Goal: Find specific page/section: Find specific page/section

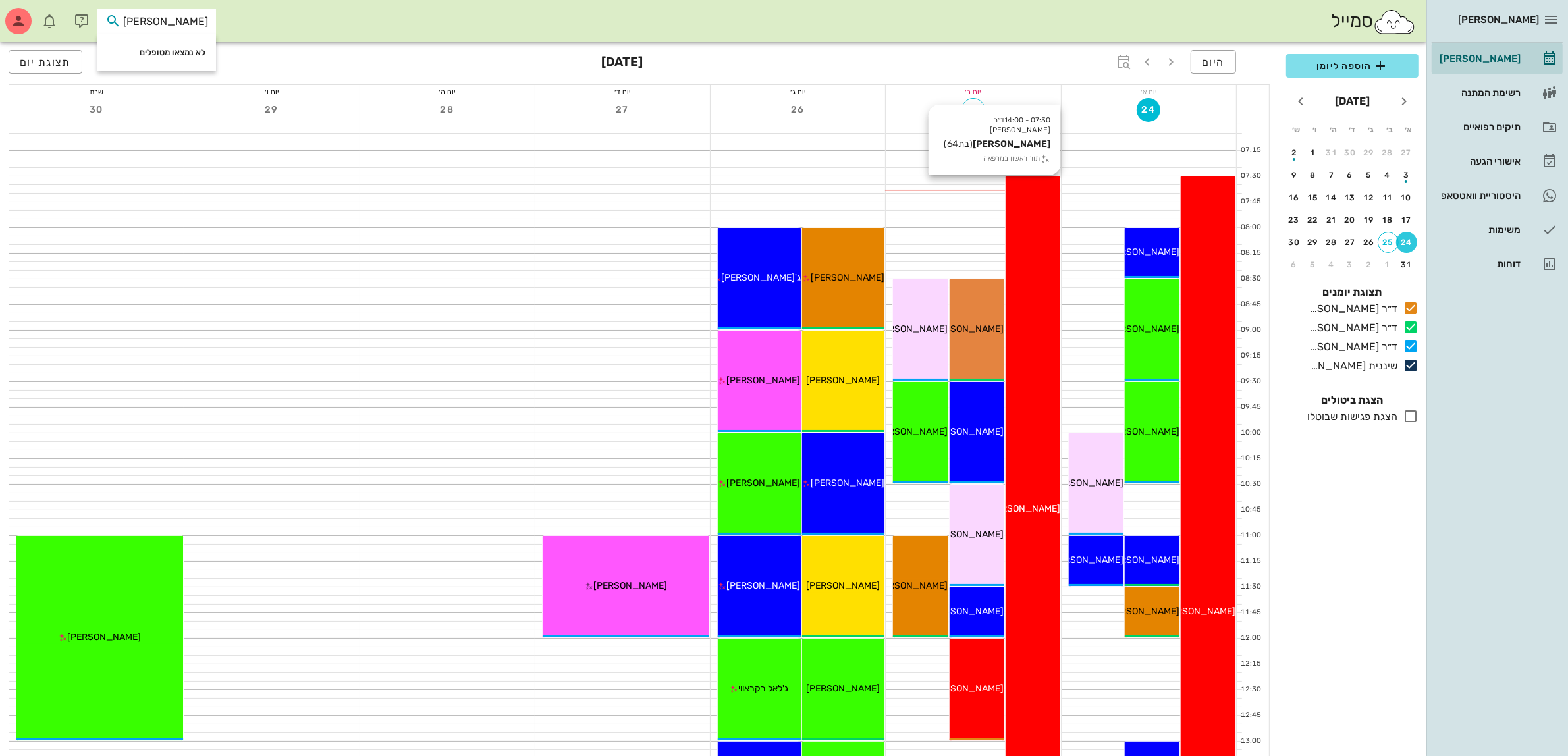
click at [1025, 216] on div "07:30 - 14:00 ד״ר [PERSON_NAME] [PERSON_NAME] (בת 64 ) תור ראשון במרפאה [PERSON…" at bounding box center [1033, 509] width 55 height 666
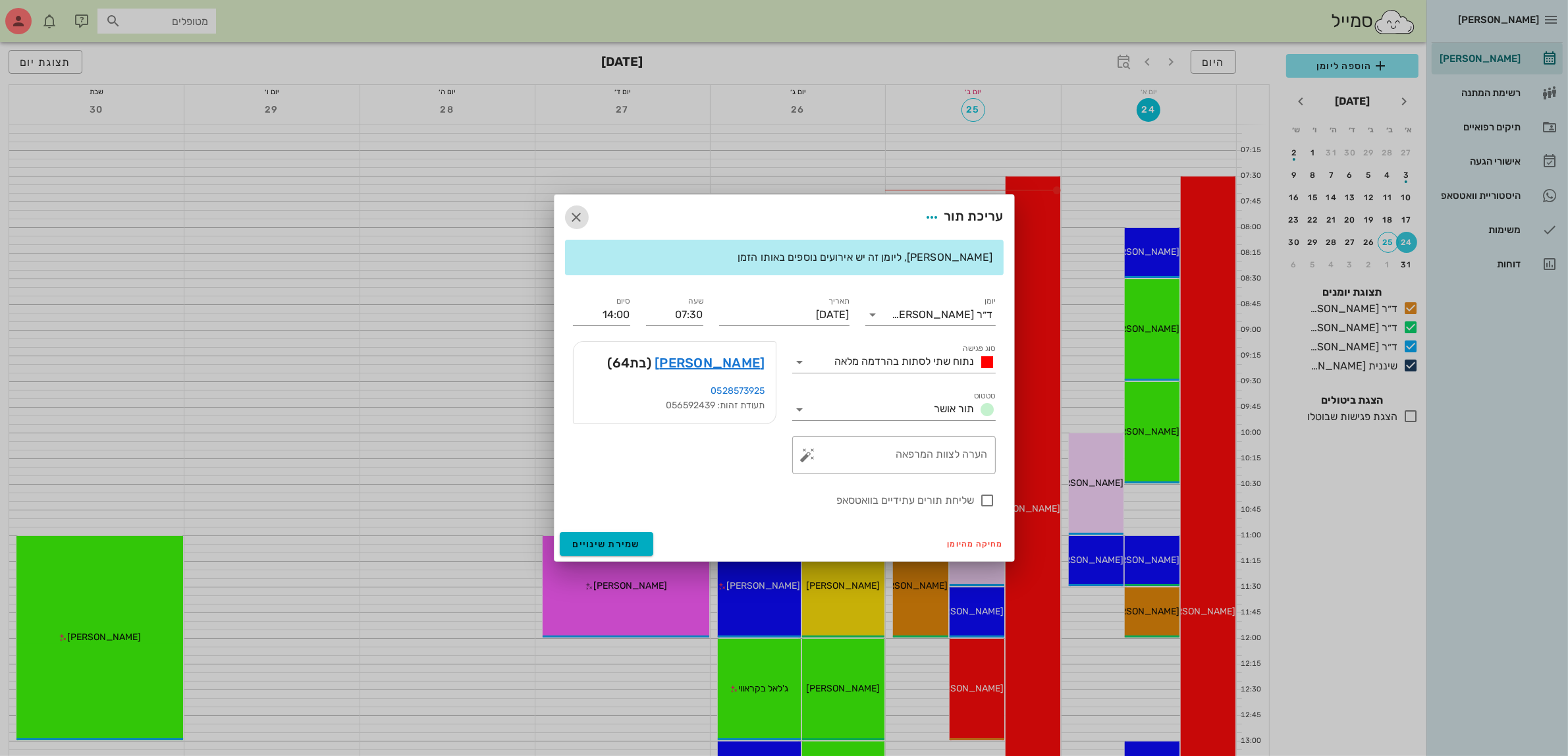
click at [570, 218] on icon "button" at bounding box center [577, 217] width 16 height 16
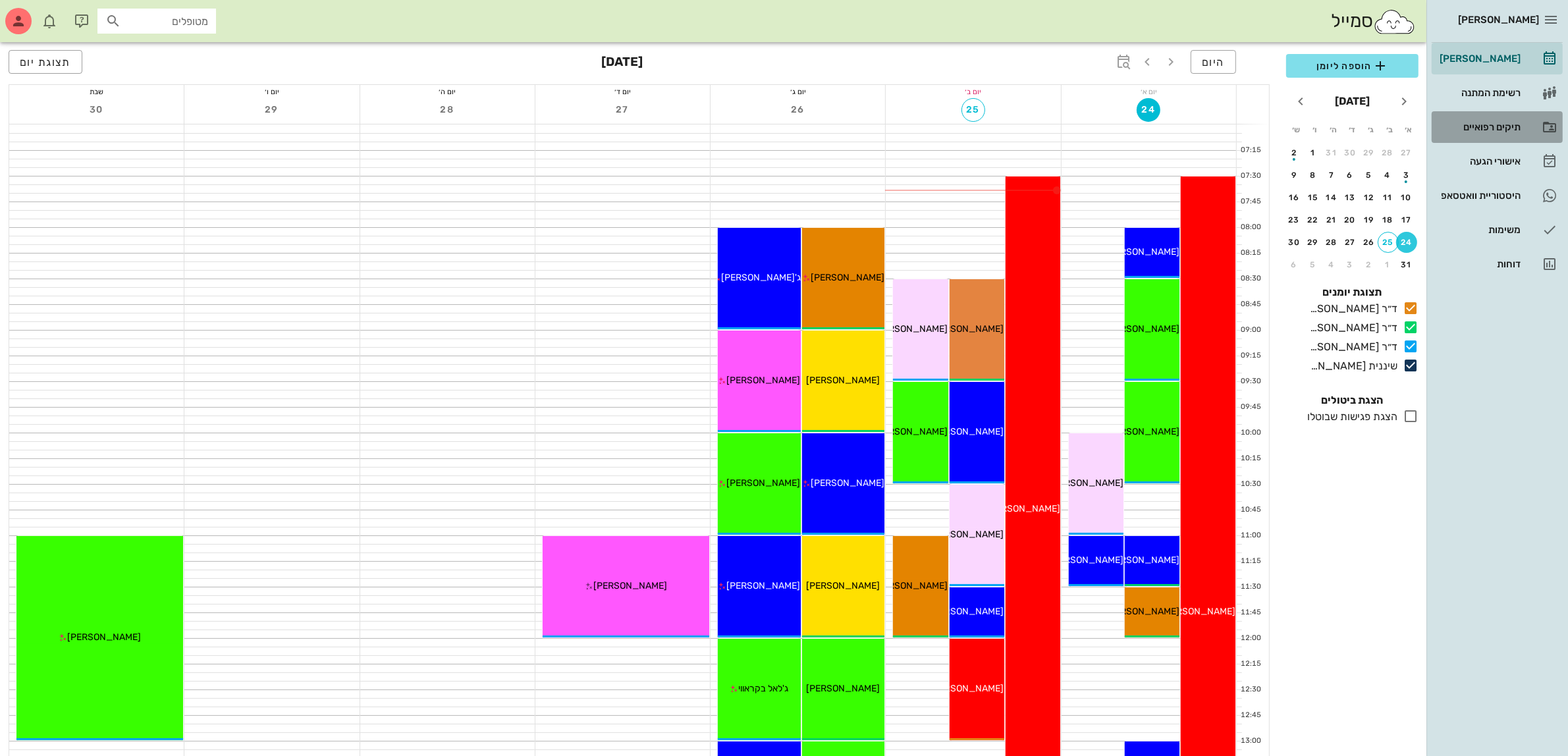
click at [1508, 123] on div "תיקים רפואיים" at bounding box center [1479, 127] width 84 height 11
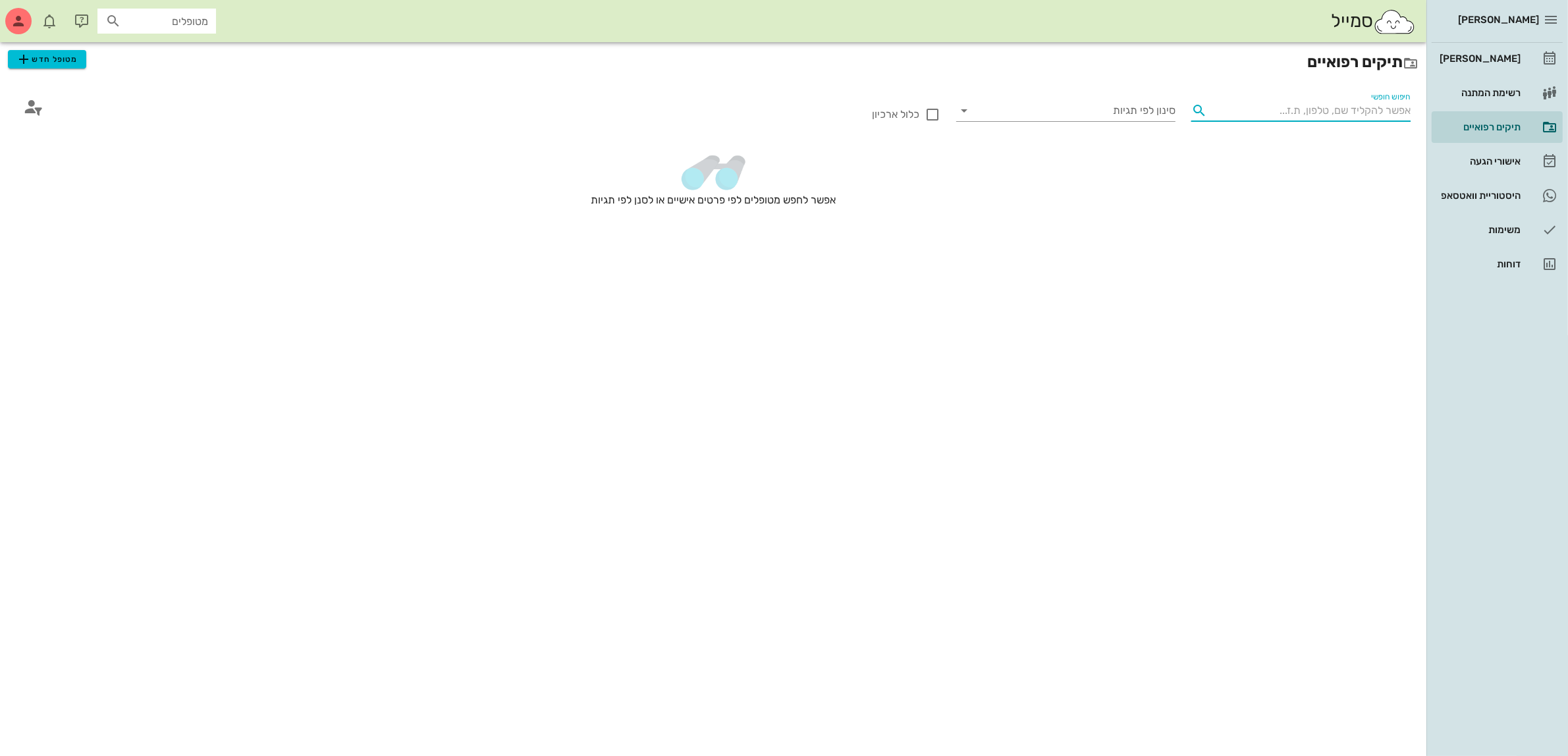
click at [1226, 114] on input "חיפוש חופשי" at bounding box center [1311, 110] width 198 height 21
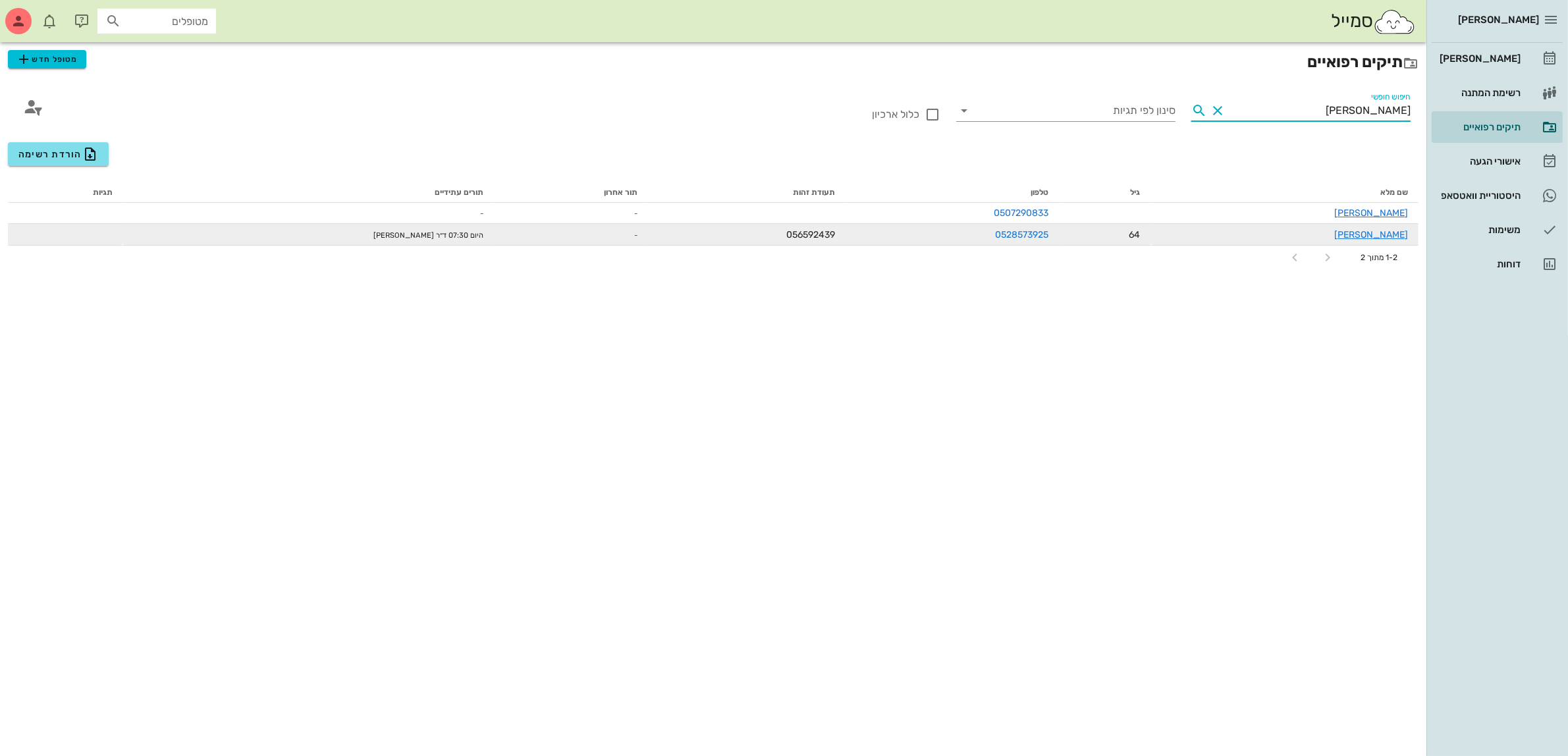
type input "[PERSON_NAME]"
click at [1275, 235] on div "[PERSON_NAME]" at bounding box center [1285, 234] width 247 height 14
click at [1397, 230] on link "[PERSON_NAME]" at bounding box center [1371, 235] width 74 height 12
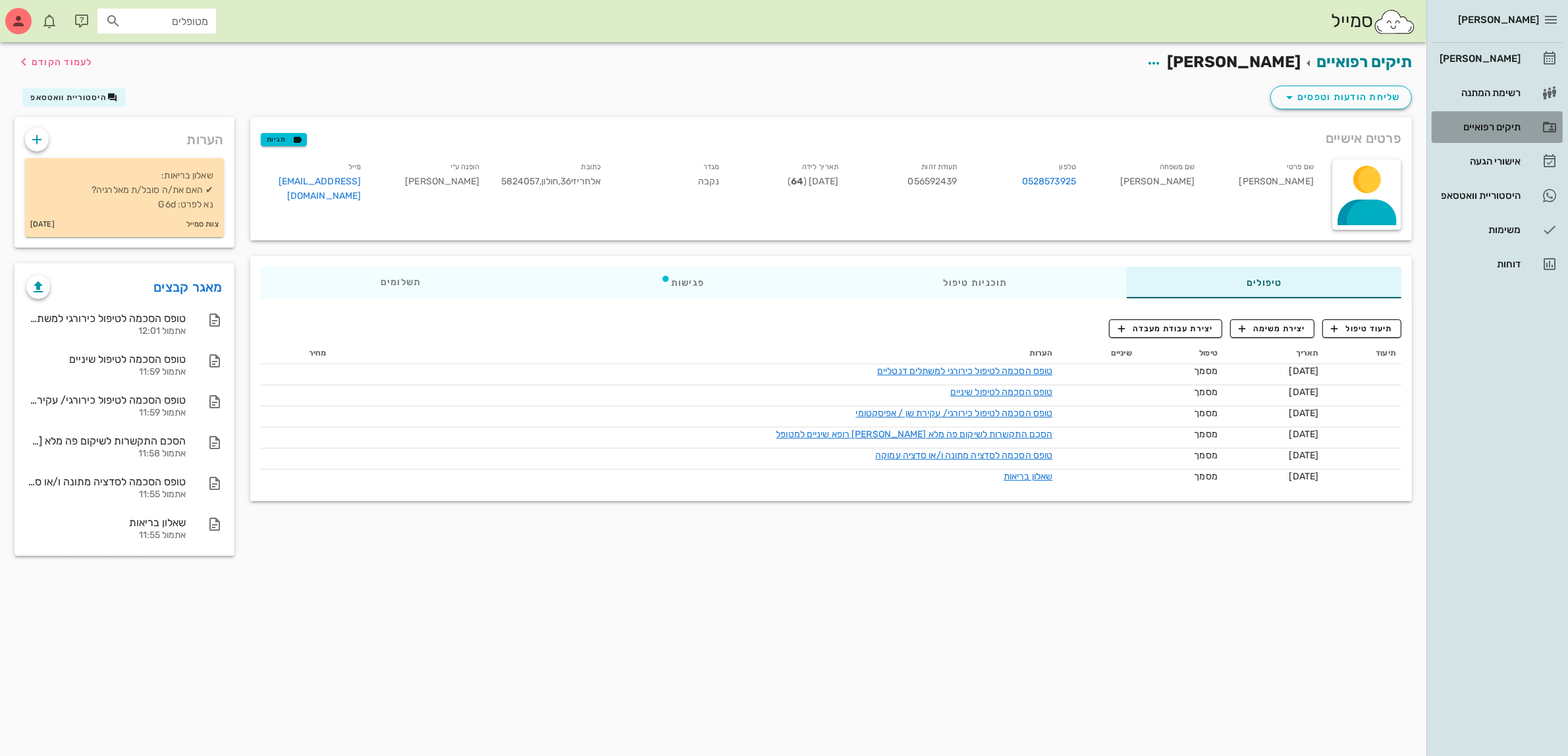
click at [1507, 123] on div "תיקים רפואיים" at bounding box center [1479, 127] width 84 height 11
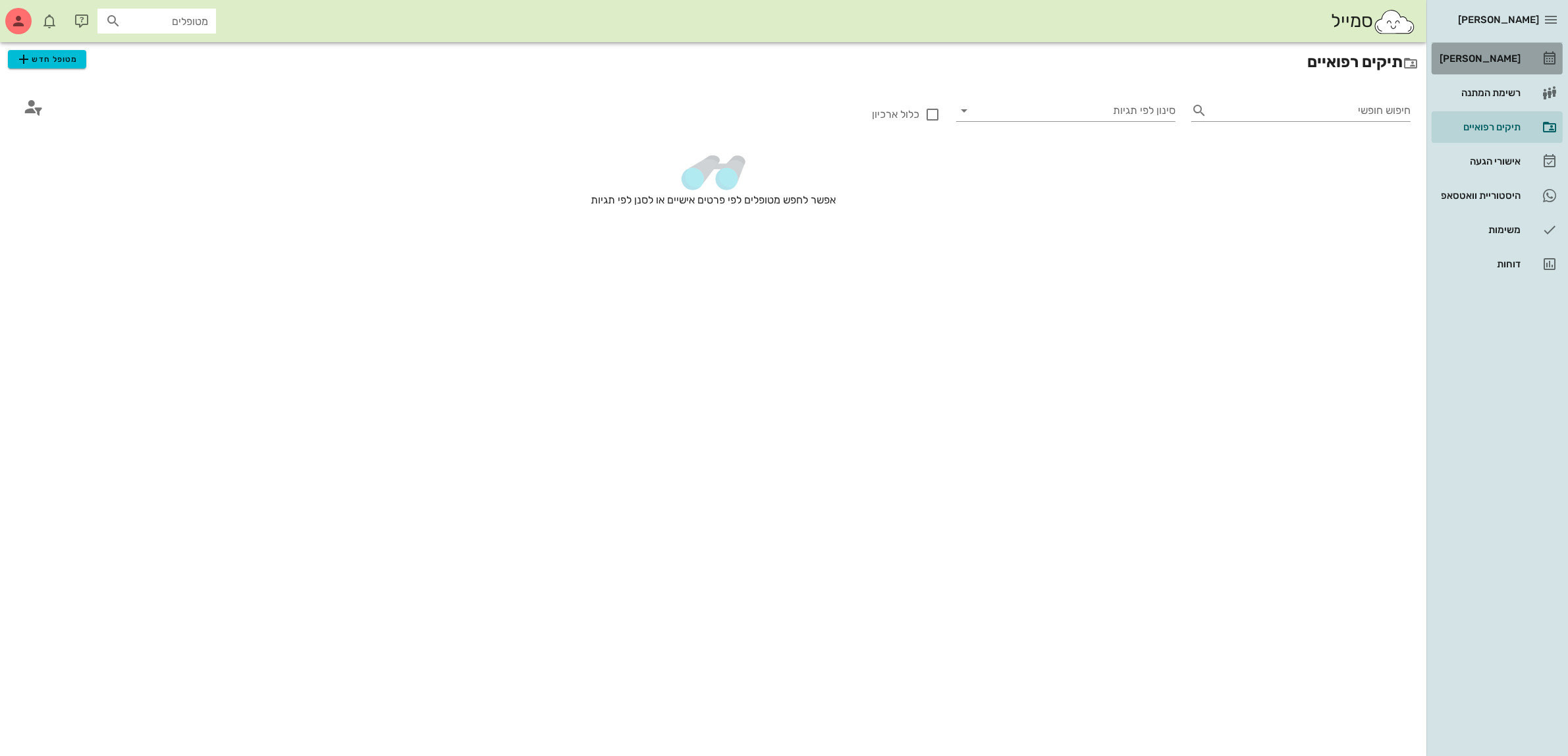
click at [1495, 46] on link "[PERSON_NAME]" at bounding box center [1497, 59] width 131 height 31
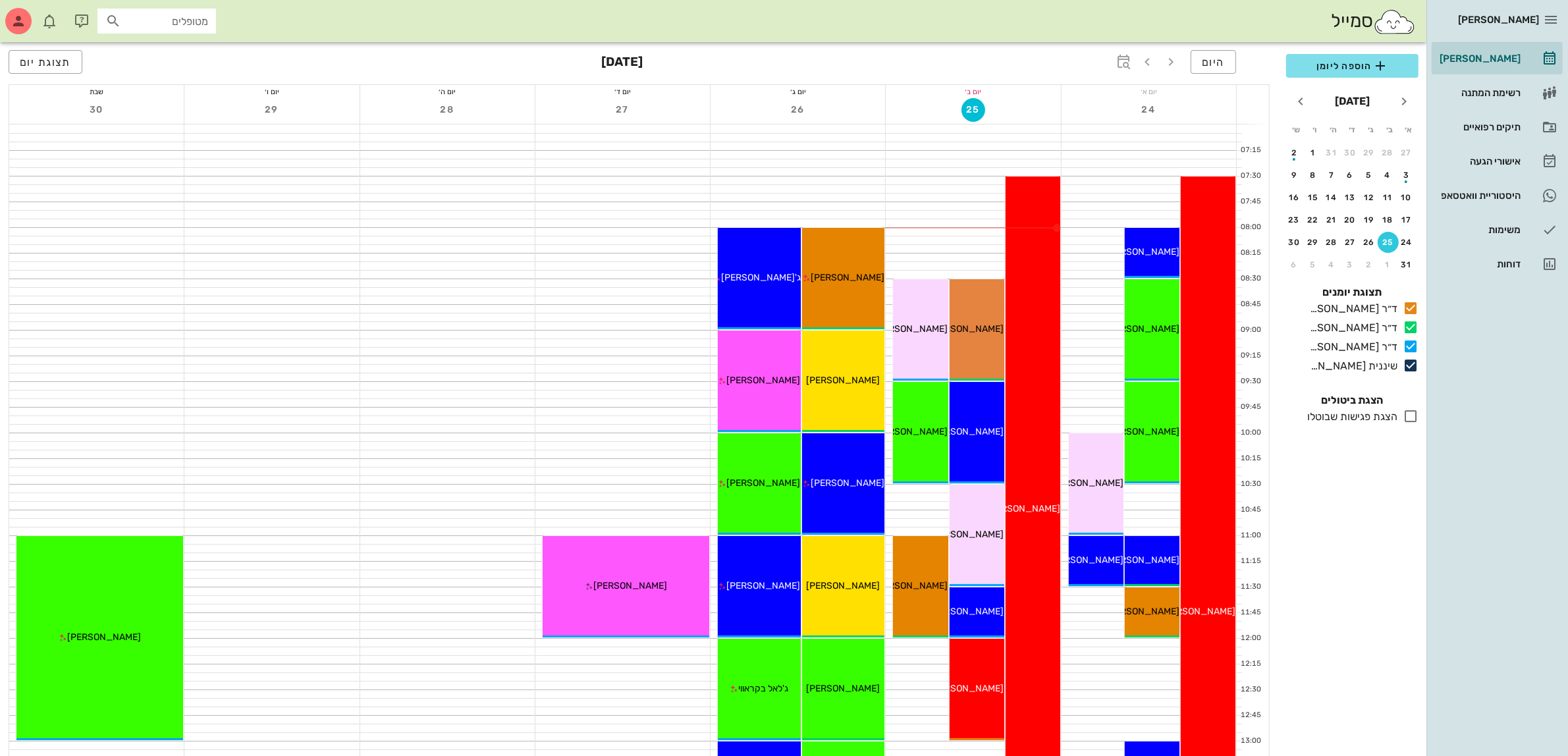
click at [732, 101] on div "26" at bounding box center [798, 110] width 175 height 26
click at [1505, 127] on div "תיקים רפואיים" at bounding box center [1479, 127] width 84 height 11
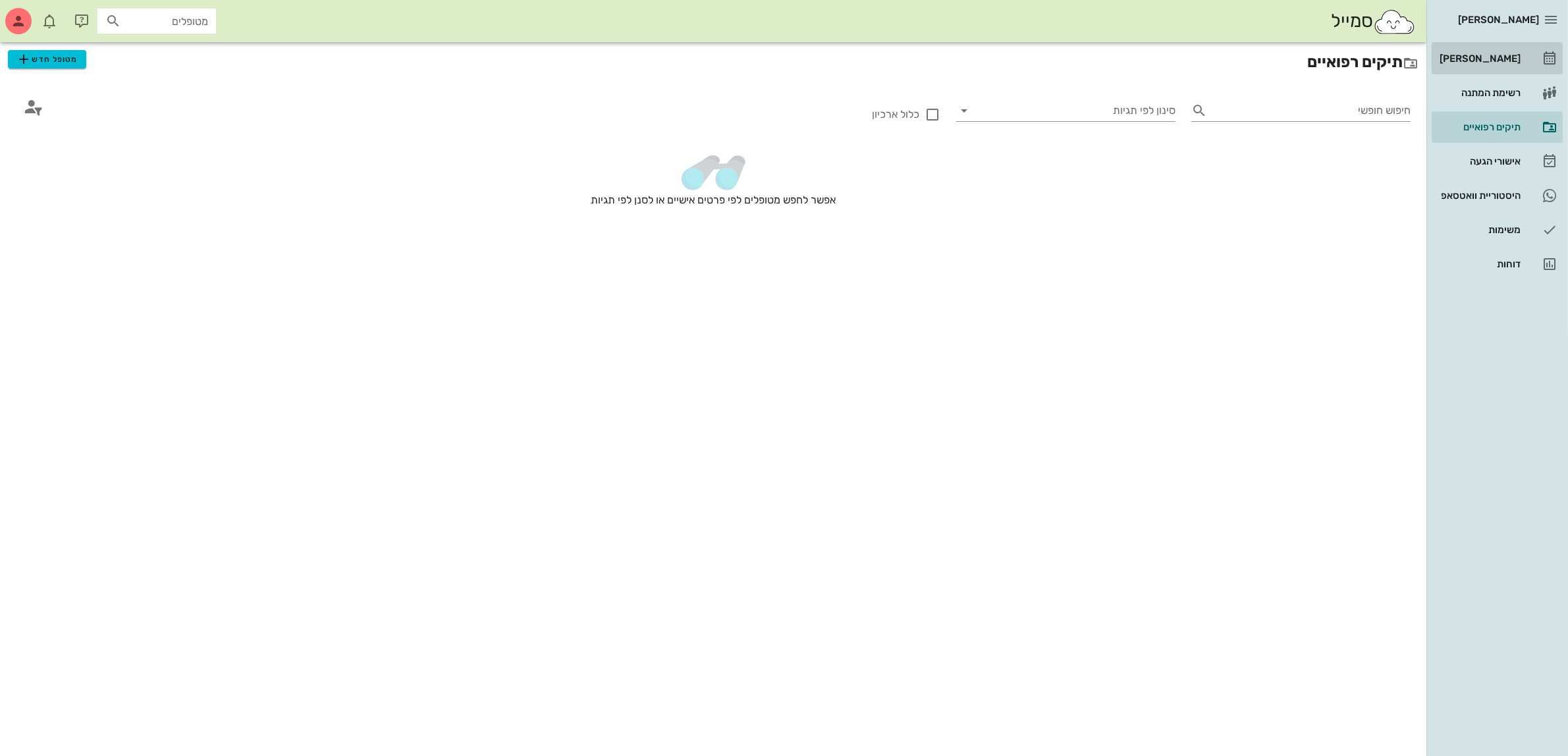
click at [1492, 61] on div "[PERSON_NAME]" at bounding box center [1479, 58] width 84 height 11
